Goal: Find specific page/section: Find specific page/section

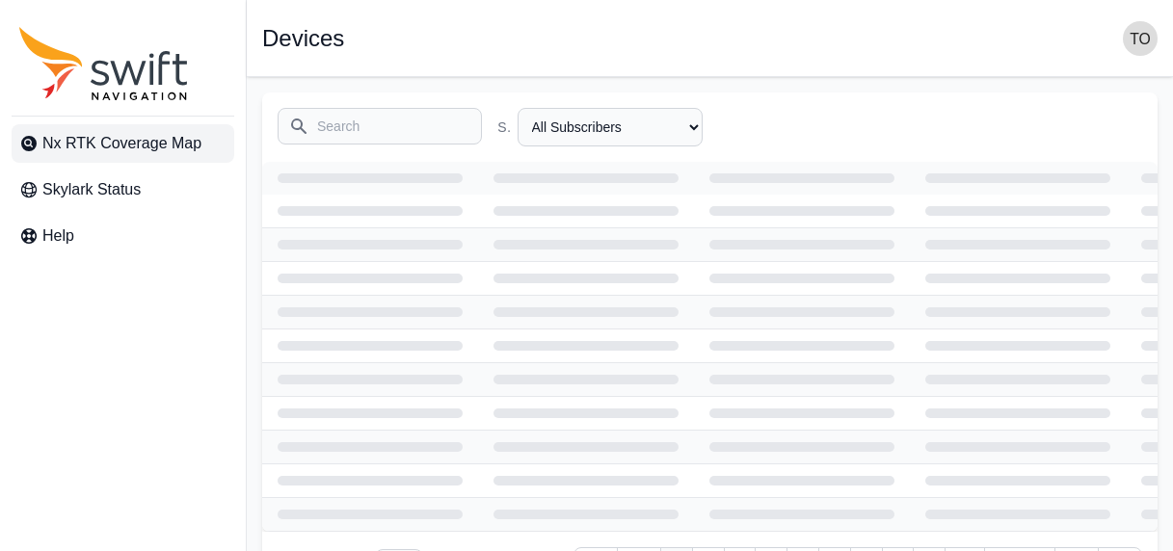
click at [143, 144] on span "Nx RTK Coverage Map" at bounding box center [121, 143] width 159 height 23
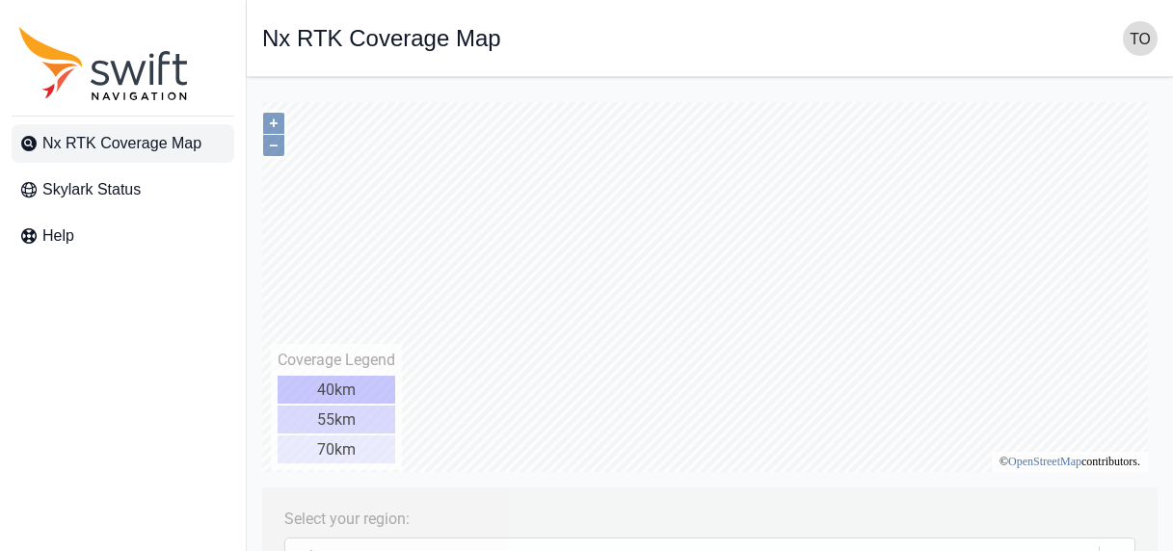
click at [118, 139] on span "Nx RTK Coverage Map" at bounding box center [121, 143] width 159 height 23
click at [179, 145] on span "Nx RTK Coverage Map" at bounding box center [121, 143] width 159 height 23
click at [155, 147] on span "Nx RTK Coverage Map" at bounding box center [121, 143] width 159 height 23
click at [276, 122] on button "+" at bounding box center [273, 123] width 21 height 21
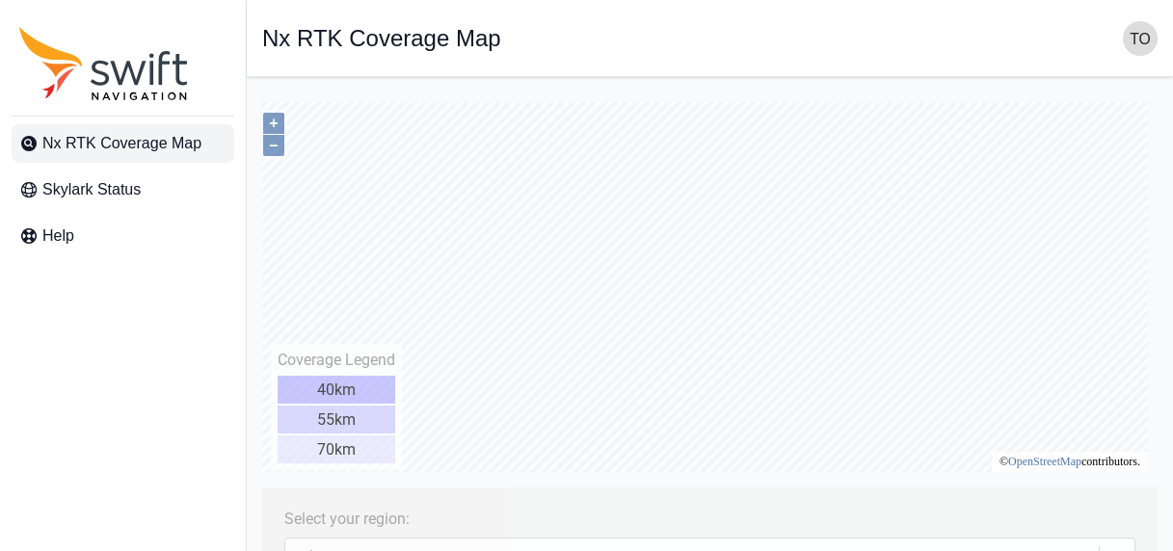
click at [144, 146] on span "Nx RTK Coverage Map" at bounding box center [121, 143] width 159 height 23
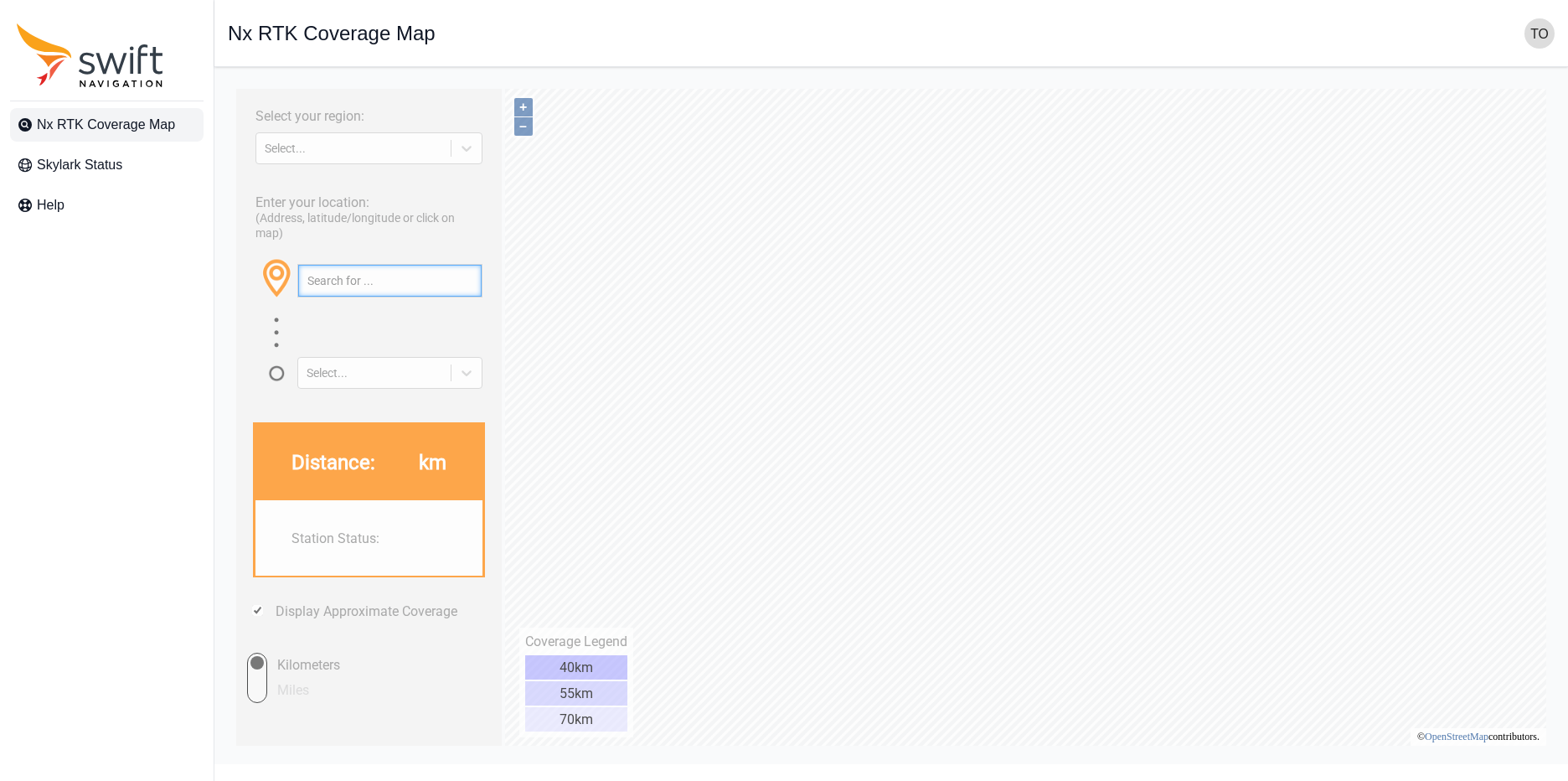
click at [372, 289] on input "text" at bounding box center [389, 281] width 183 height 32
paste input "34.77068749789364, 135.0217847250316"
type input "34.77068749789364, 135.0217847250316"
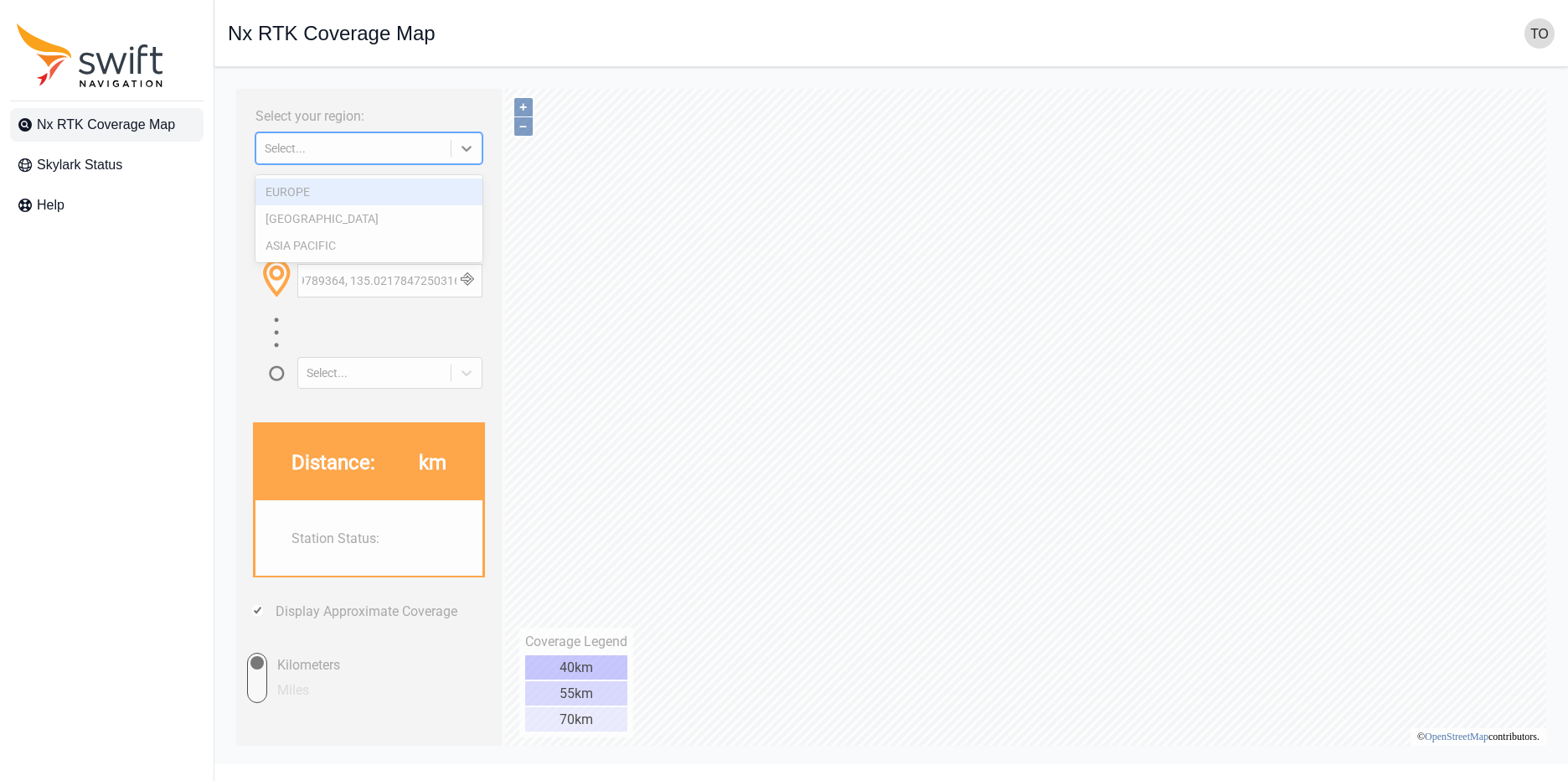
scroll to position [0, 0]
click at [403, 164] on div "Select..." at bounding box center [369, 148] width 227 height 32
click at [375, 246] on div "ASIA PACIFIC" at bounding box center [369, 245] width 227 height 27
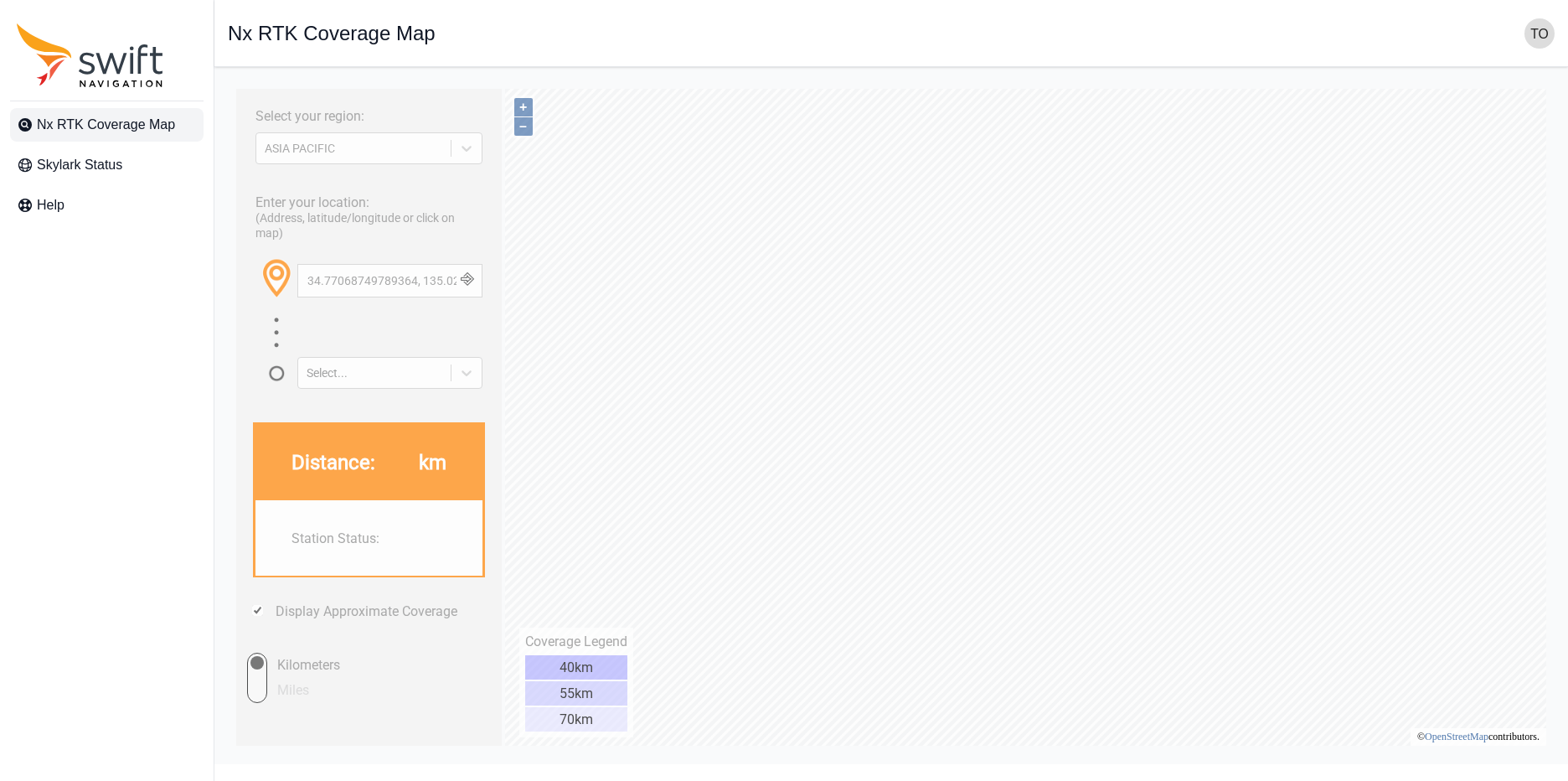
click at [472, 297] on button "button" at bounding box center [467, 281] width 28 height 32
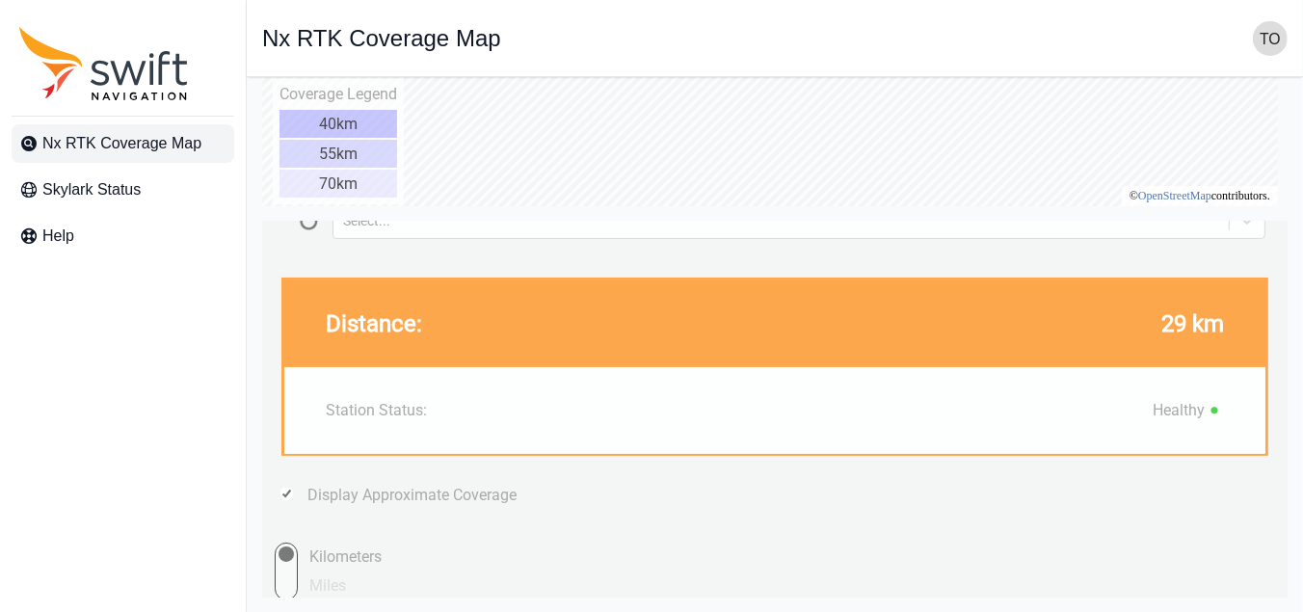
scroll to position [318, 0]
